Goal: Navigation & Orientation: Go to known website

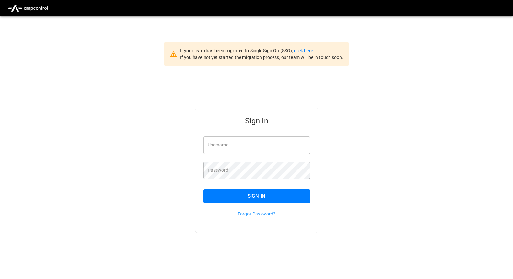
type input "**********"
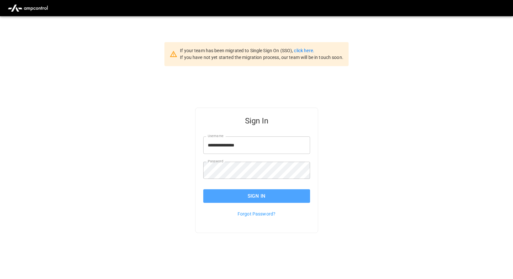
click at [272, 196] on button "Sign In" at bounding box center [256, 196] width 107 height 14
